Goal: Information Seeking & Learning: Learn about a topic

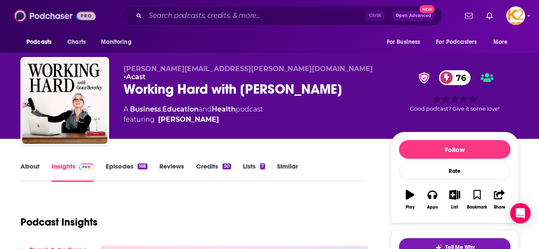
click at [36, 14] on img at bounding box center [55, 16] width 82 height 16
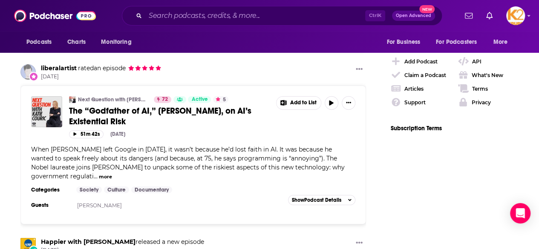
scroll to position [1352, 0]
click at [49, 96] on img "The “Godfather of AI,” Dr. Geoffrey Hinton, on AI’s Existential Risk" at bounding box center [46, 111] width 31 height 31
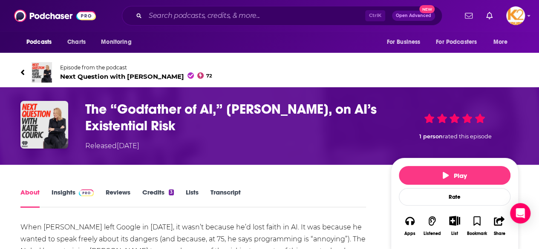
click at [64, 194] on link "Insights" at bounding box center [73, 198] width 42 height 20
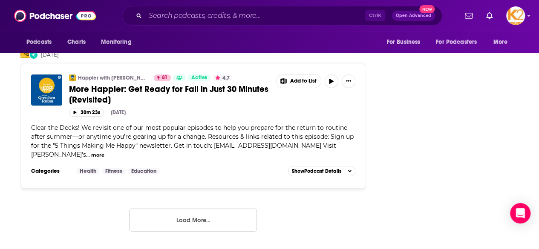
scroll to position [1547, 0]
click at [147, 209] on button "Load More..." at bounding box center [193, 220] width 128 height 23
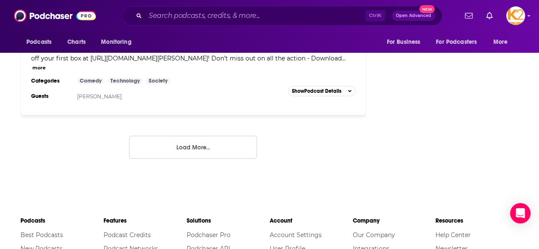
scroll to position [3236, 0]
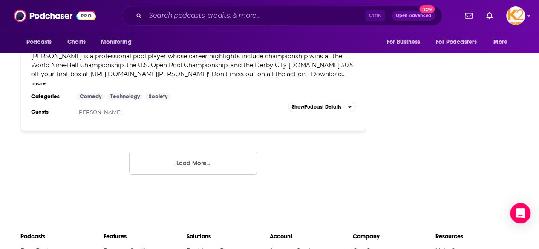
click at [217, 152] on button "Load More..." at bounding box center [193, 163] width 128 height 23
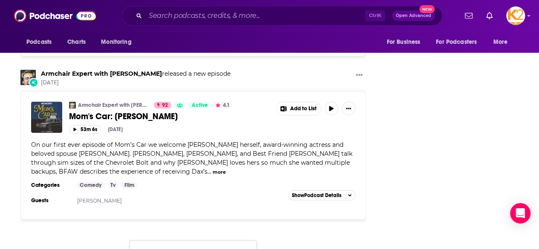
scroll to position [4800, 0]
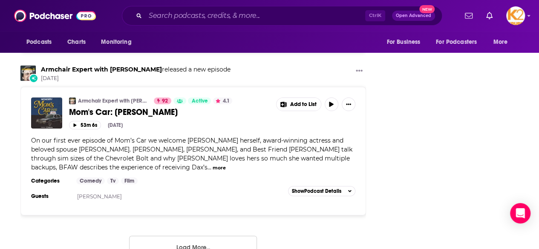
click at [186, 236] on button "Load More..." at bounding box center [193, 247] width 128 height 23
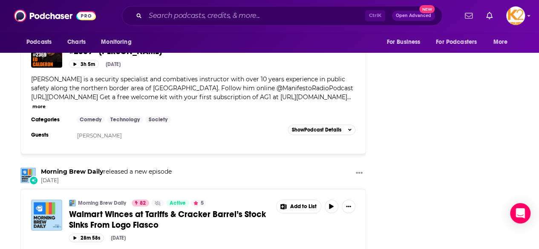
scroll to position [6455, 0]
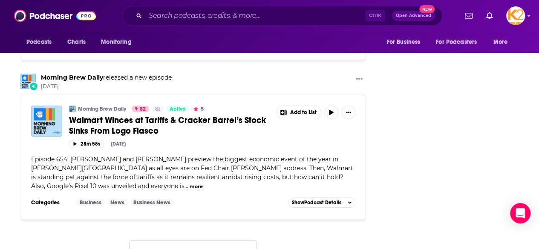
click at [189, 240] on button "Load More..." at bounding box center [193, 251] width 128 height 23
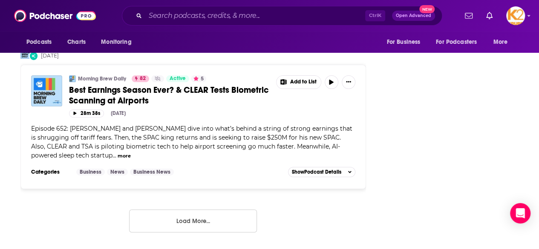
scroll to position [8187, 0]
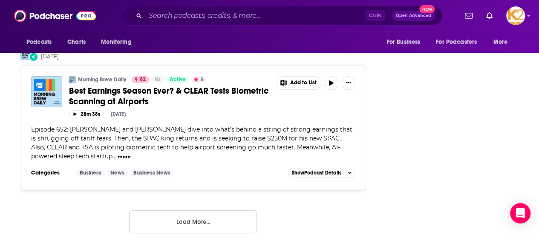
click at [191, 210] on button "Load More..." at bounding box center [193, 221] width 128 height 23
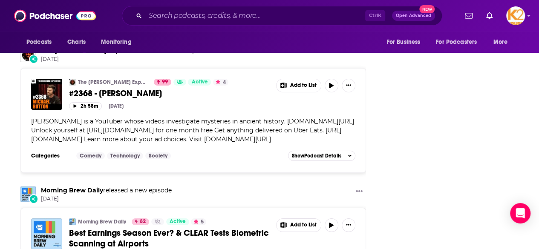
scroll to position [8040, 0]
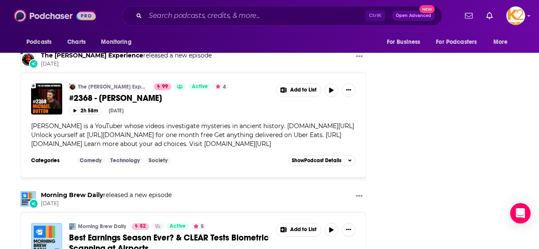
click at [53, 15] on img at bounding box center [55, 16] width 82 height 16
click at [48, 17] on img at bounding box center [55, 16] width 82 height 16
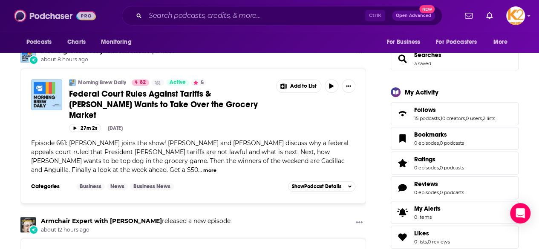
scroll to position [0, 0]
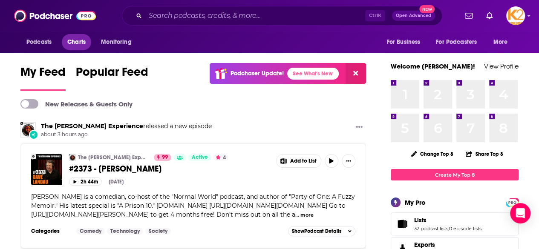
click at [75, 38] on span "Charts" at bounding box center [76, 42] width 18 height 12
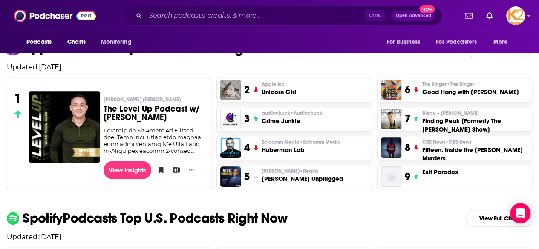
scroll to position [219, 0]
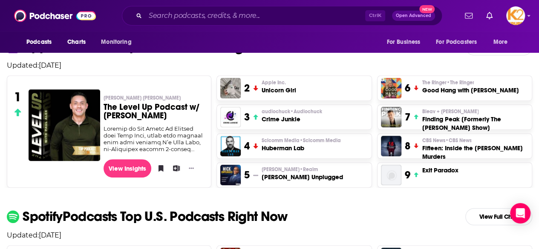
click at [135, 105] on h3 "The Level Up Podcast w/ [PERSON_NAME]" at bounding box center [154, 111] width 101 height 17
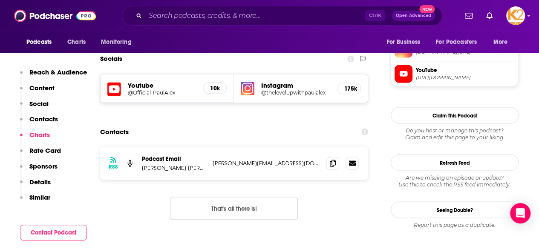
scroll to position [737, 0]
click at [328, 157] on span at bounding box center [332, 163] width 13 height 13
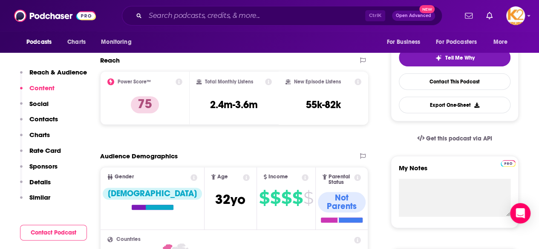
scroll to position [0, 0]
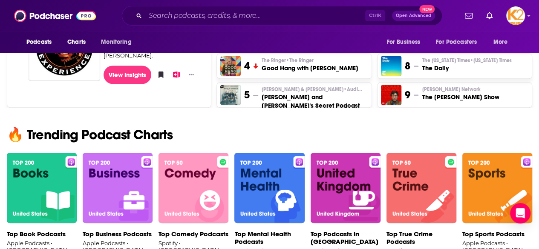
scroll to position [532, 0]
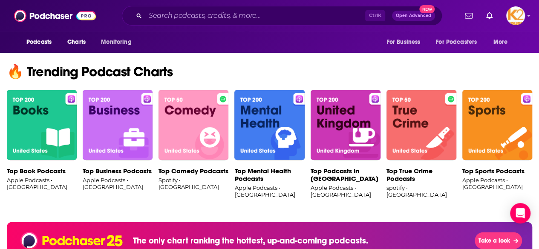
click at [112, 147] on img at bounding box center [118, 125] width 70 height 71
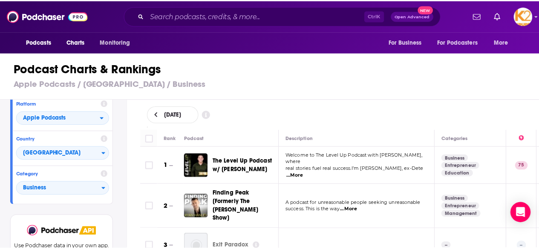
scroll to position [1, 0]
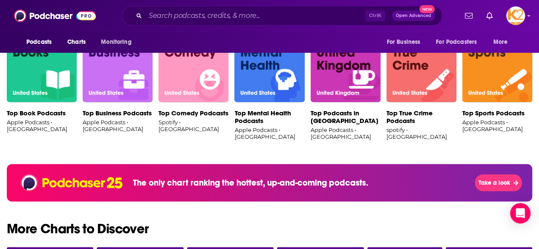
scroll to position [589, 0]
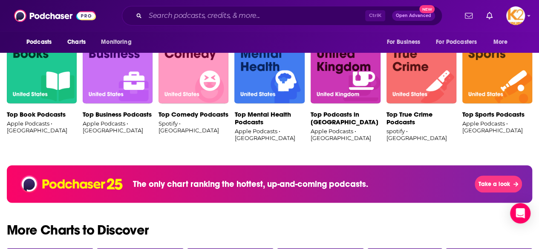
click at [26, 91] on img at bounding box center [42, 68] width 70 height 71
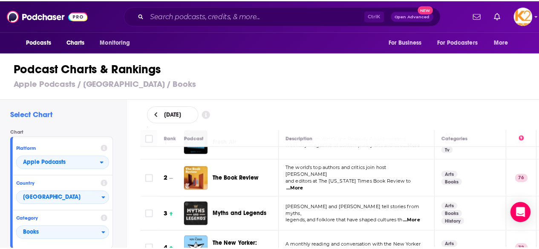
scroll to position [22, 0]
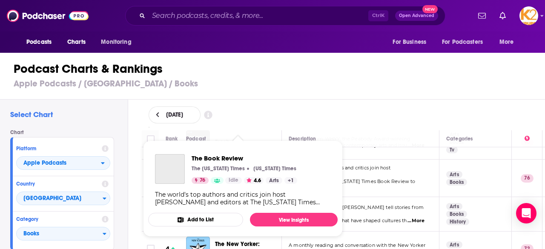
click at [230, 175] on div "The Book Review The [US_STATE] Times [US_STATE] Times 76 Idle 4.6 Arts + 1" at bounding box center [245, 169] width 106 height 30
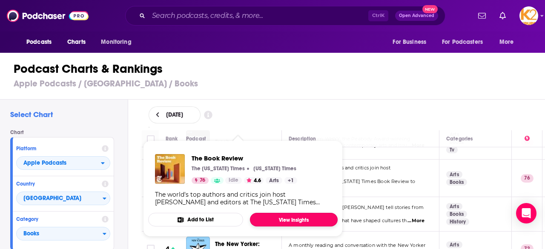
click at [269, 221] on link "View Insights" at bounding box center [294, 220] width 88 height 14
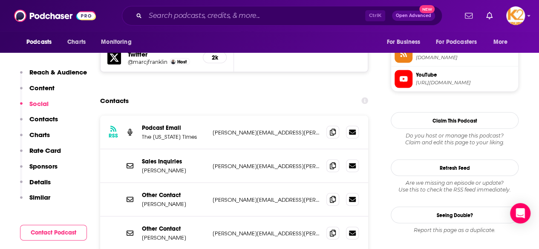
scroll to position [791, 0]
click at [332, 128] on icon at bounding box center [333, 131] width 6 height 7
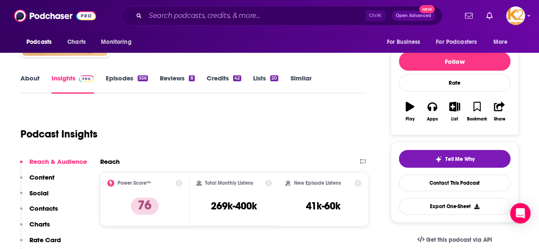
scroll to position [89, 0]
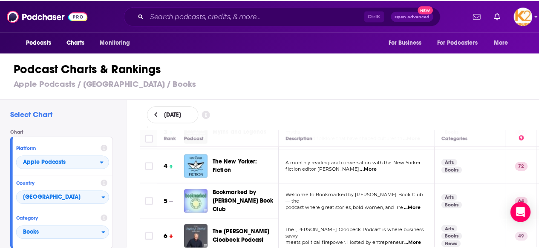
scroll to position [104, 0]
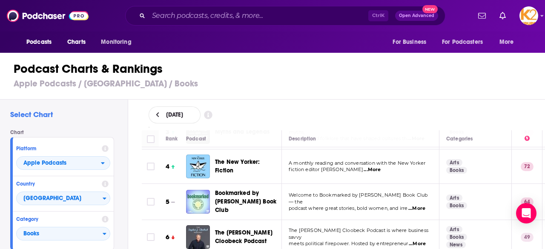
click at [227, 192] on div "Podcasts Charts Monitoring Ctrl K Open Advanced New For Business For Podcasters…" at bounding box center [272, 124] width 545 height 249
click at [421, 205] on span "...More" at bounding box center [416, 208] width 17 height 7
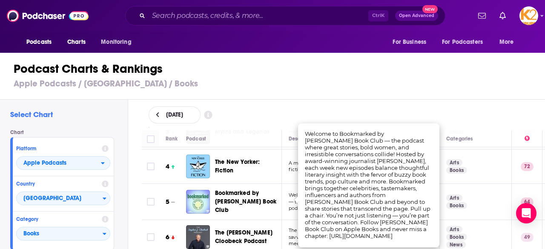
click at [414, 102] on div "[DATE]" at bounding box center [343, 115] width 417 height 31
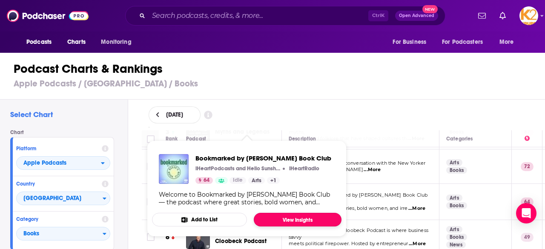
click at [278, 224] on link "View Insights" at bounding box center [298, 220] width 88 height 14
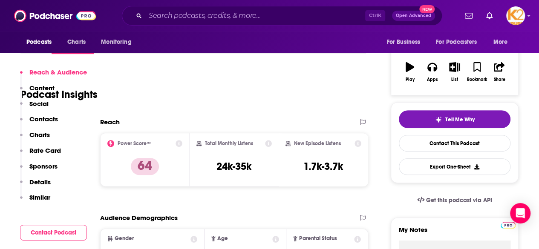
scroll to position [531, 0]
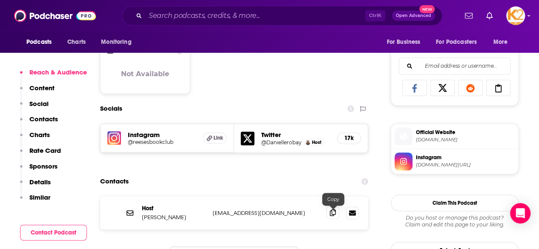
click at [329, 215] on span at bounding box center [332, 212] width 13 height 13
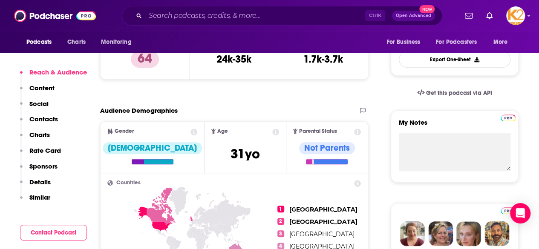
scroll to position [247, 0]
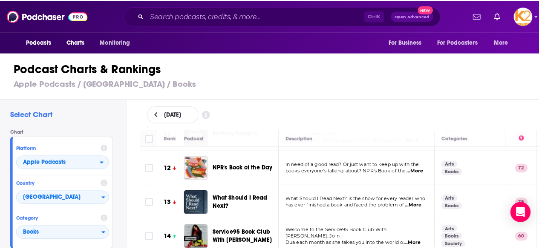
scroll to position [448, 0]
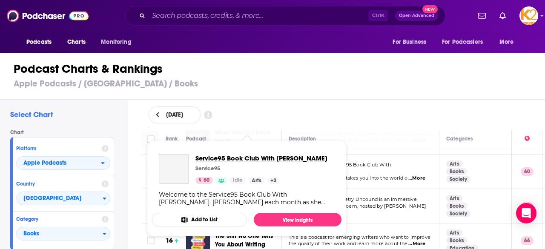
click at [238, 161] on span "Service95 Book Club With [PERSON_NAME]" at bounding box center [262, 158] width 132 height 8
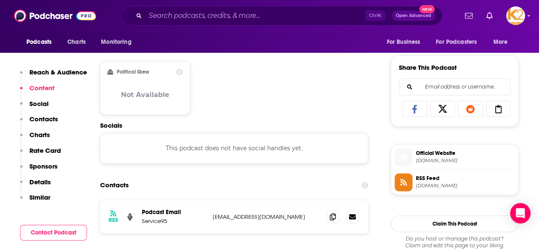
scroll to position [598, 0]
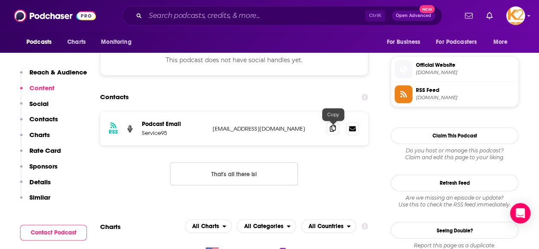
click at [333, 129] on icon at bounding box center [333, 128] width 6 height 7
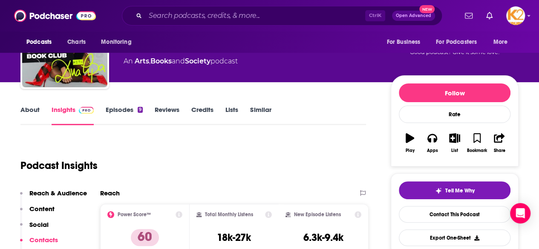
scroll to position [0, 0]
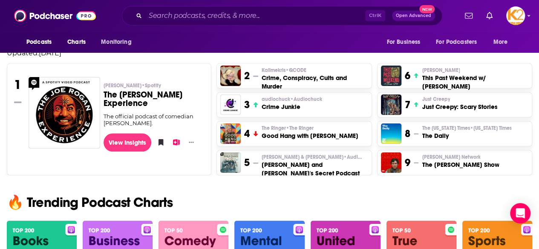
scroll to position [415, 0]
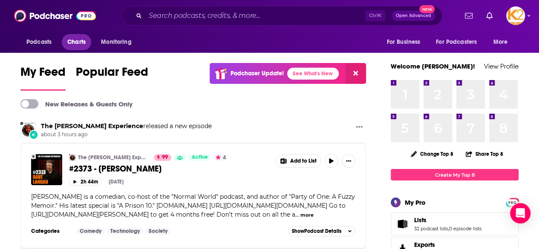
click at [76, 41] on span "Charts" at bounding box center [76, 42] width 18 height 12
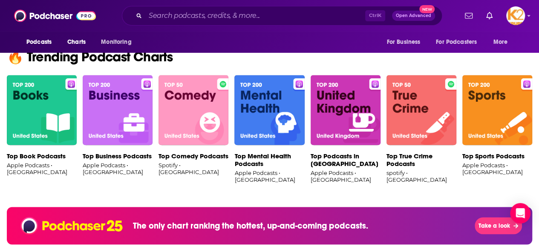
scroll to position [547, 0]
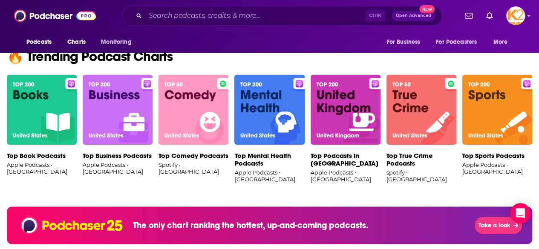
click at [99, 126] on img at bounding box center [118, 110] width 70 height 71
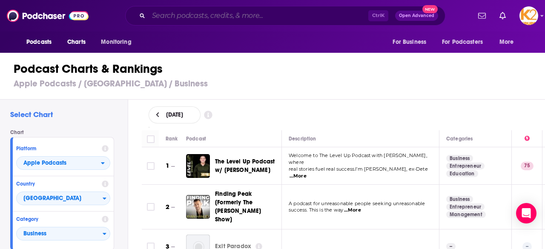
click at [177, 13] on input "Search podcasts, credits, & more..." at bounding box center [259, 16] width 220 height 14
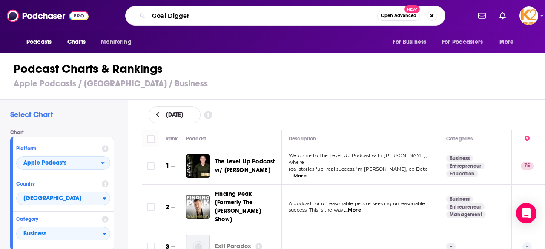
type input "Goal Digger"
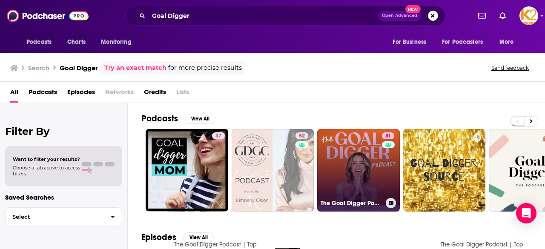
click at [363, 183] on link "81 The Goal Digger Podcast | Top Business and Marketing Podcast for Creatives, …" at bounding box center [358, 170] width 83 height 83
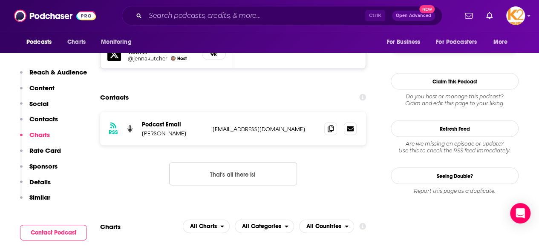
scroll to position [777, 0]
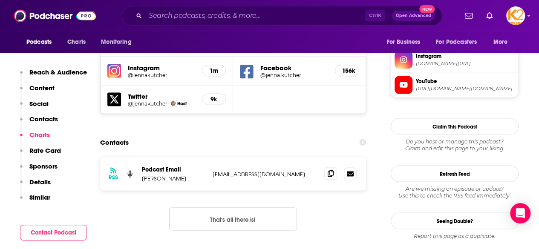
click at [330, 170] on icon at bounding box center [331, 173] width 6 height 7
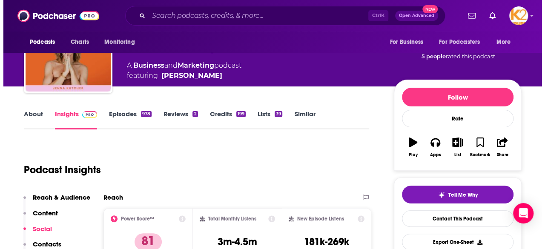
scroll to position [0, 0]
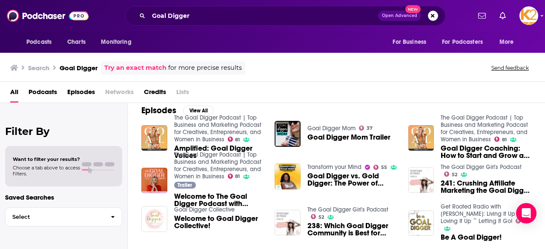
scroll to position [128, 0]
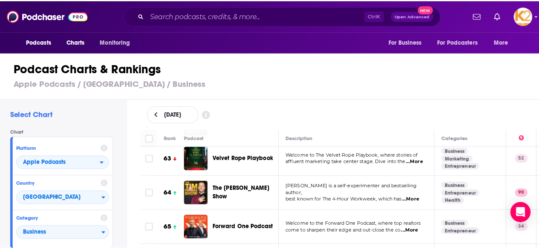
scroll to position [2252, 0]
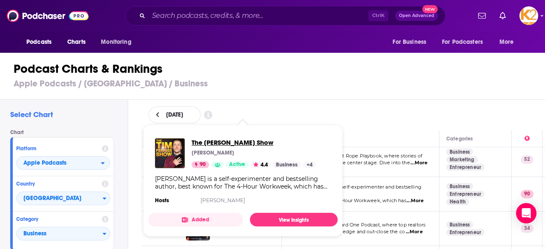
click at [217, 141] on span "The [PERSON_NAME] Show" at bounding box center [254, 142] width 124 height 8
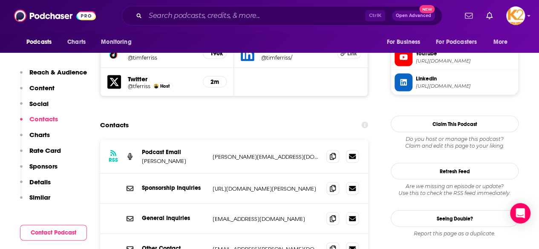
scroll to position [831, 0]
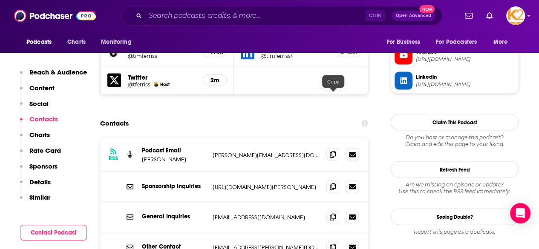
click at [332, 151] on icon at bounding box center [333, 154] width 6 height 7
click at [331, 213] on icon at bounding box center [333, 216] width 6 height 7
